Goal: Transaction & Acquisition: Purchase product/service

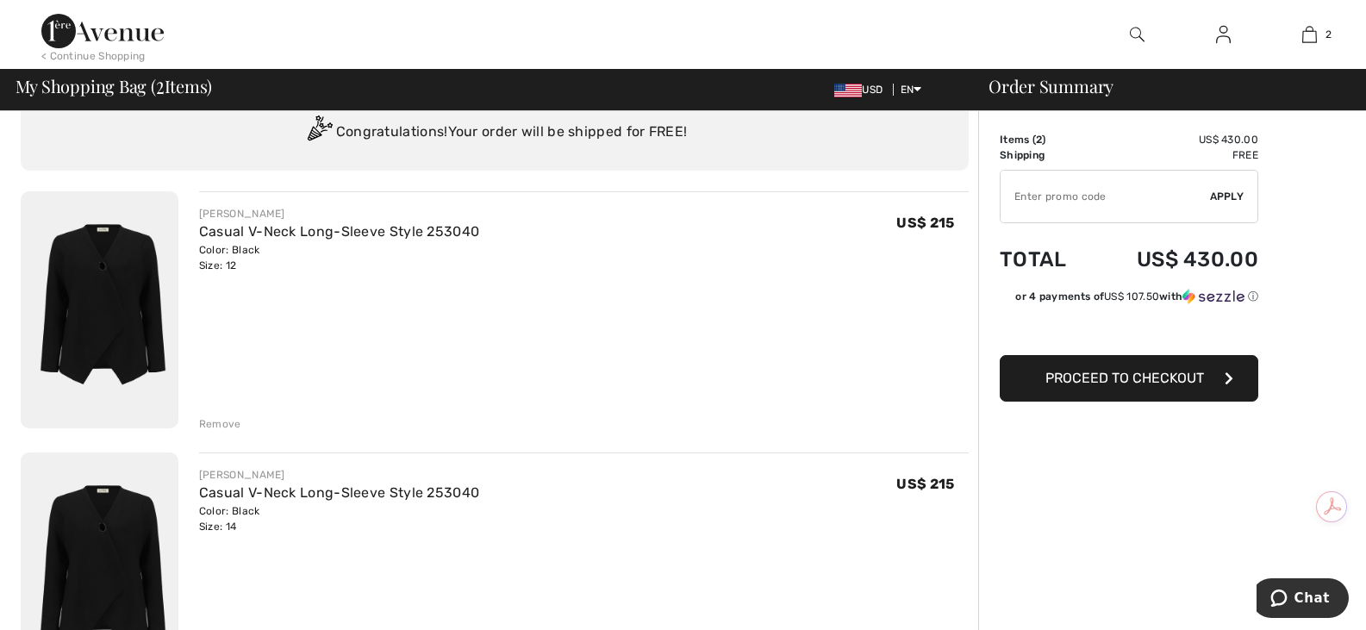
scroll to position [42, 0]
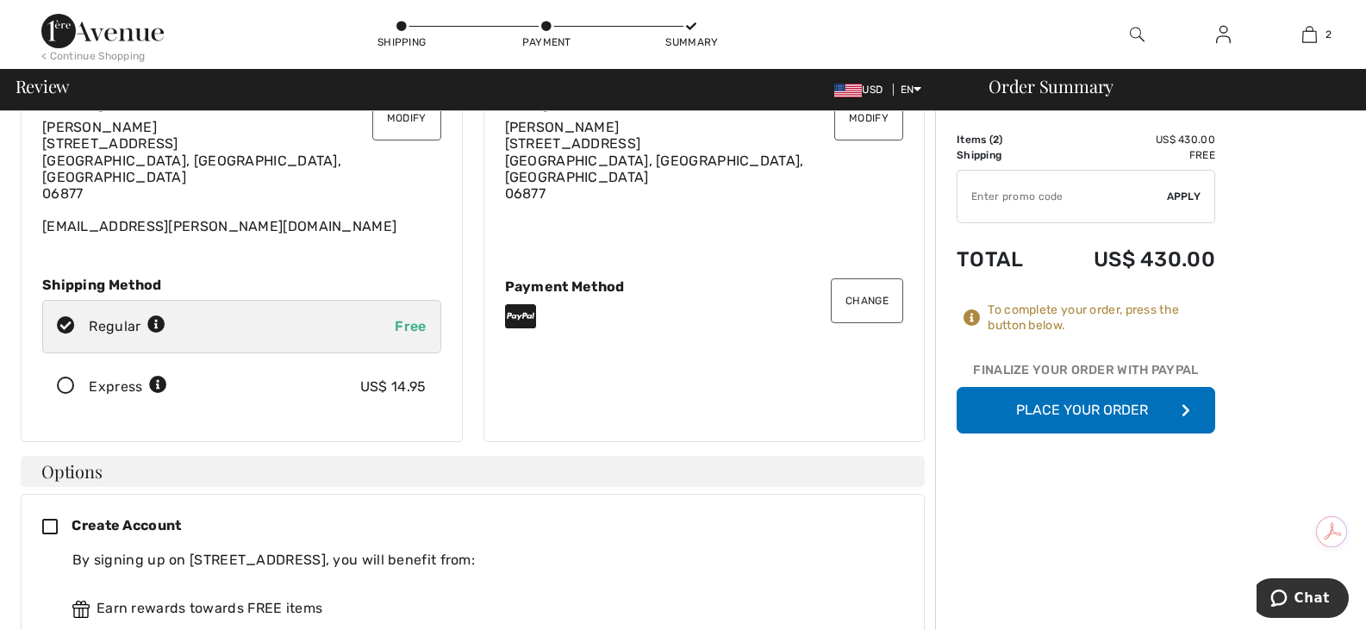
scroll to position [80, 0]
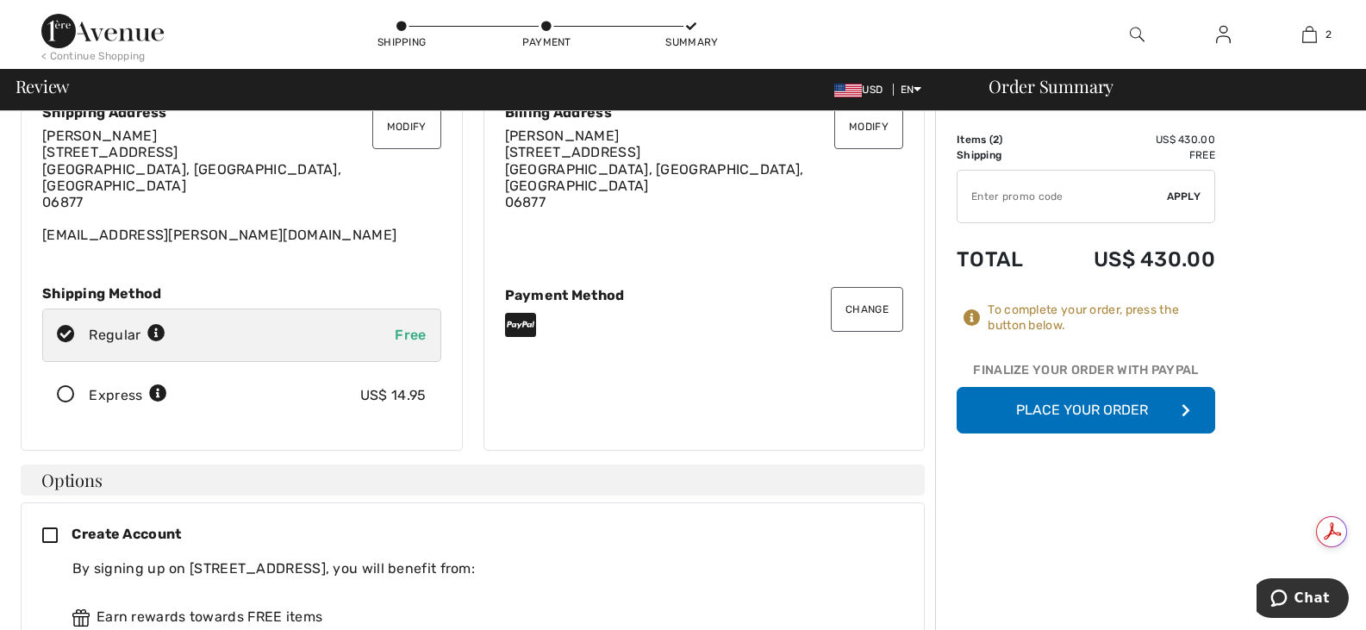
drag, startPoint x: 1365, startPoint y: 196, endPoint x: 1357, endPoint y: 166, distance: 31.1
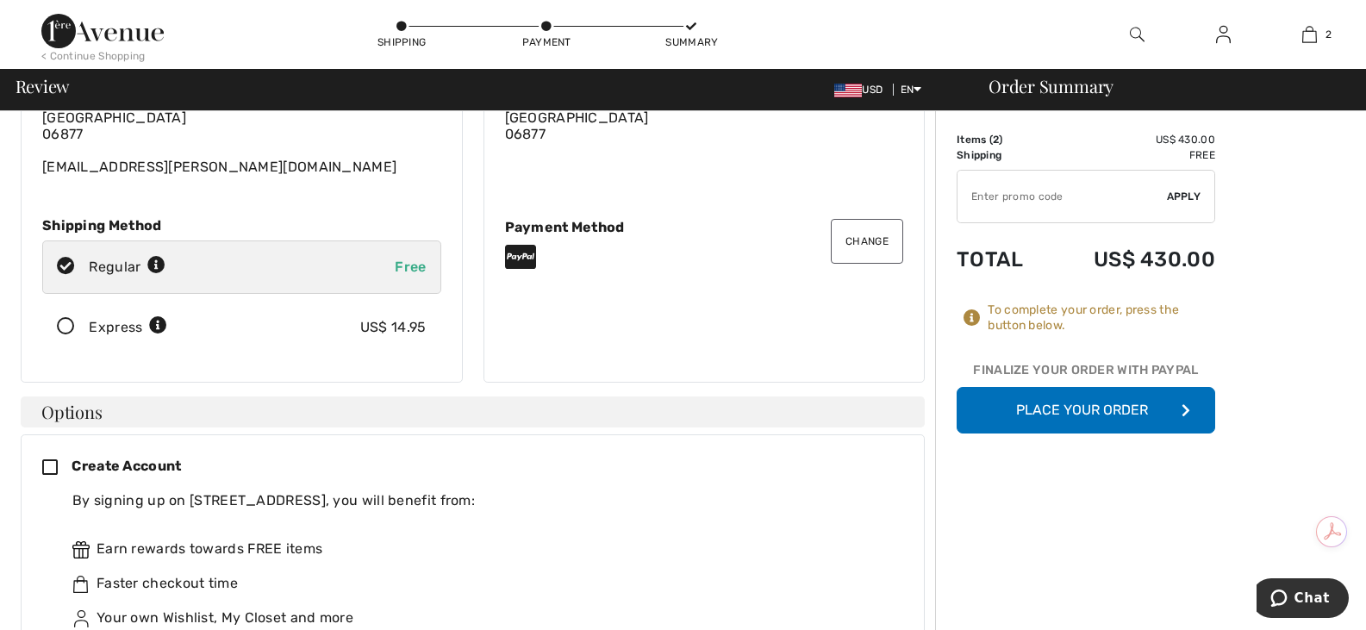
scroll to position [163, 0]
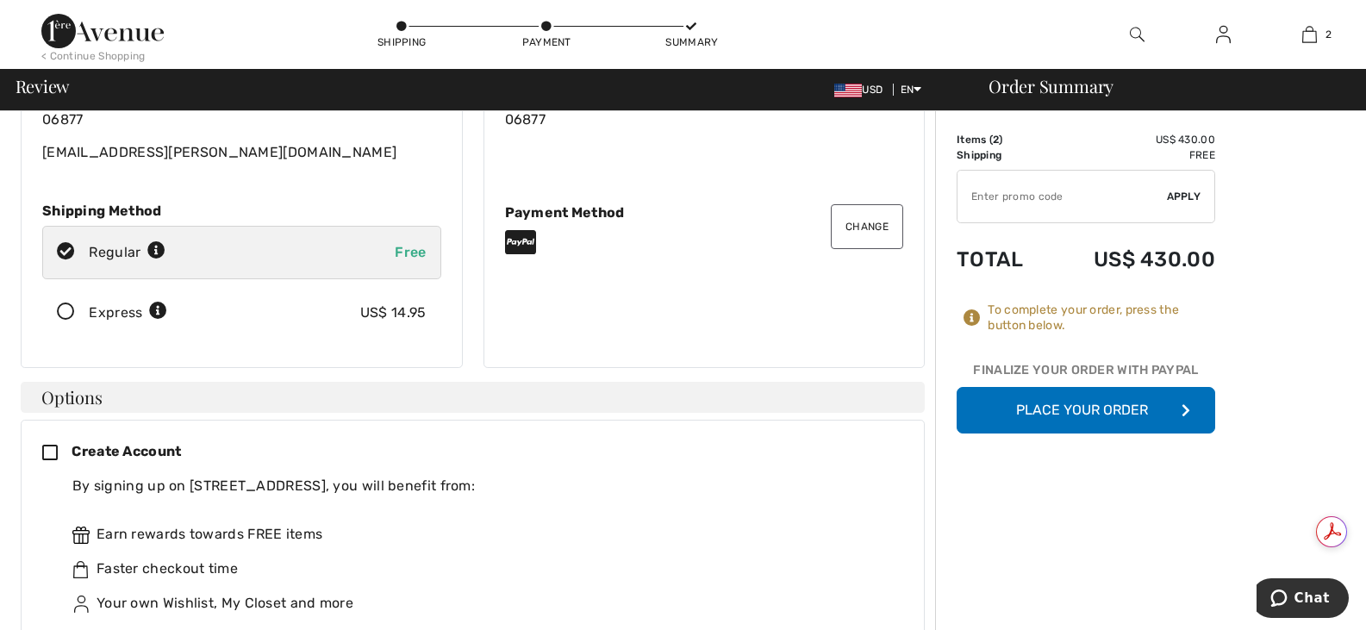
click at [1059, 410] on button "Place Your Order" at bounding box center [1086, 410] width 259 height 47
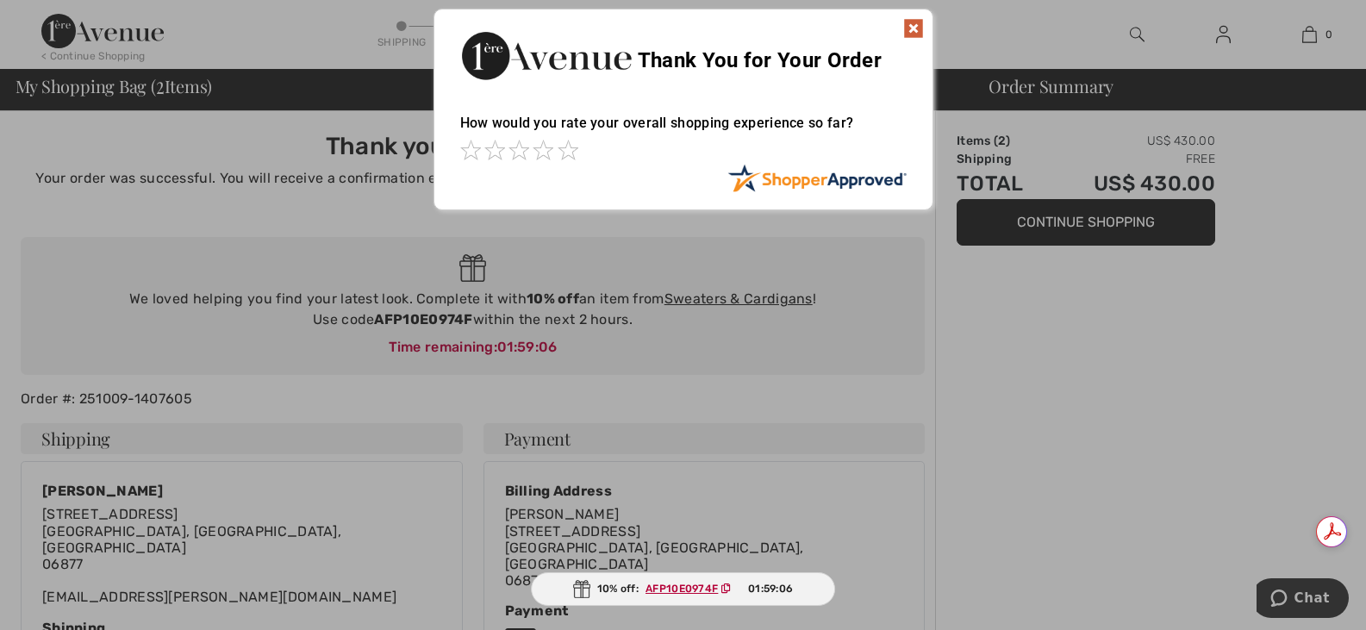
click at [910, 31] on img at bounding box center [913, 28] width 21 height 21
